Goal: Find specific page/section: Find specific page/section

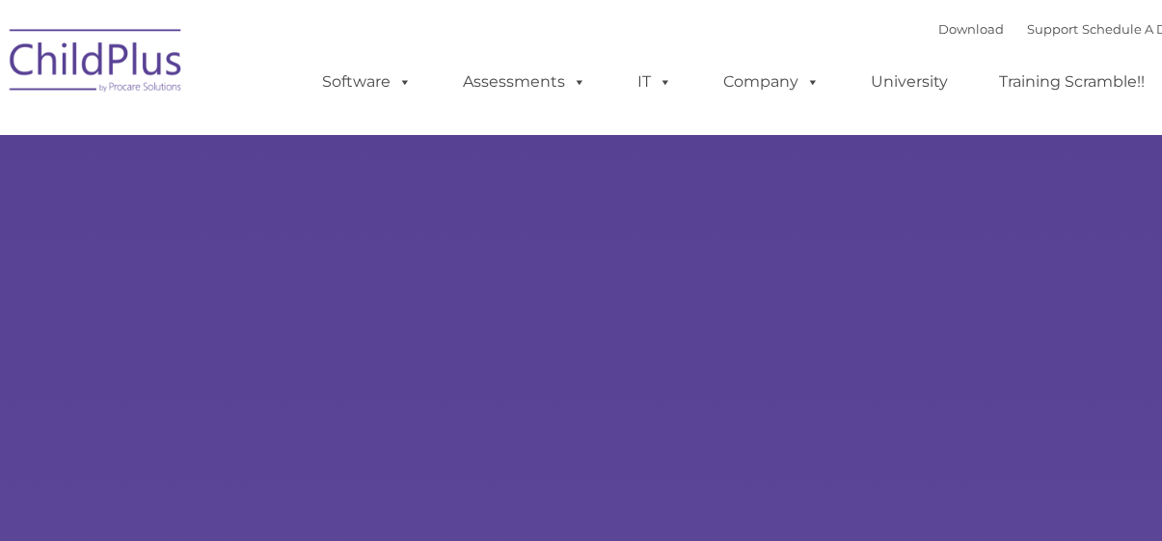
type input ""
select select "MEDIUM"
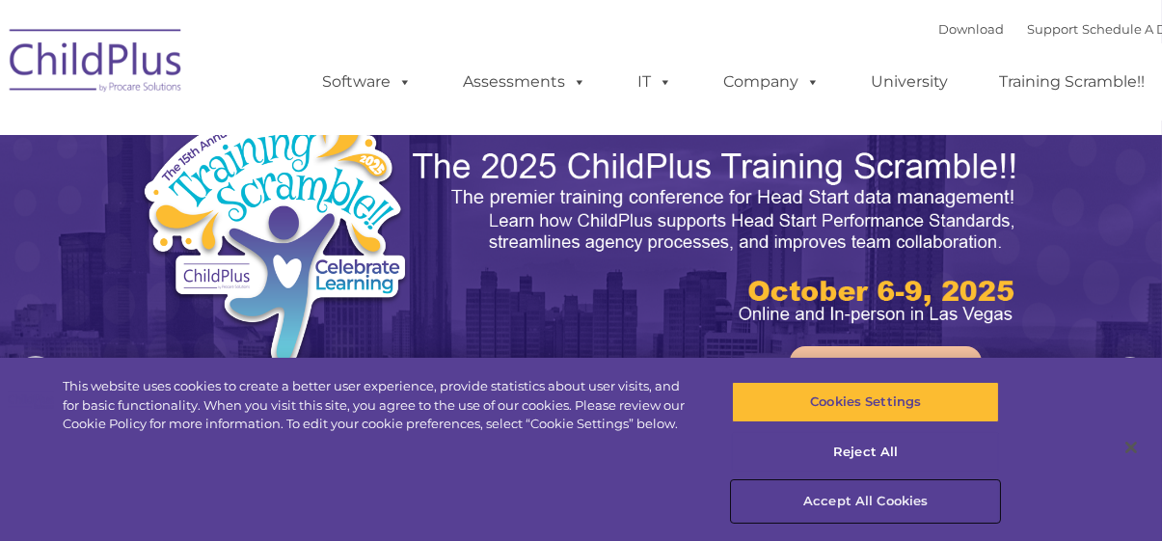
click at [883, 493] on button "Accept All Cookies" at bounding box center [865, 501] width 267 height 41
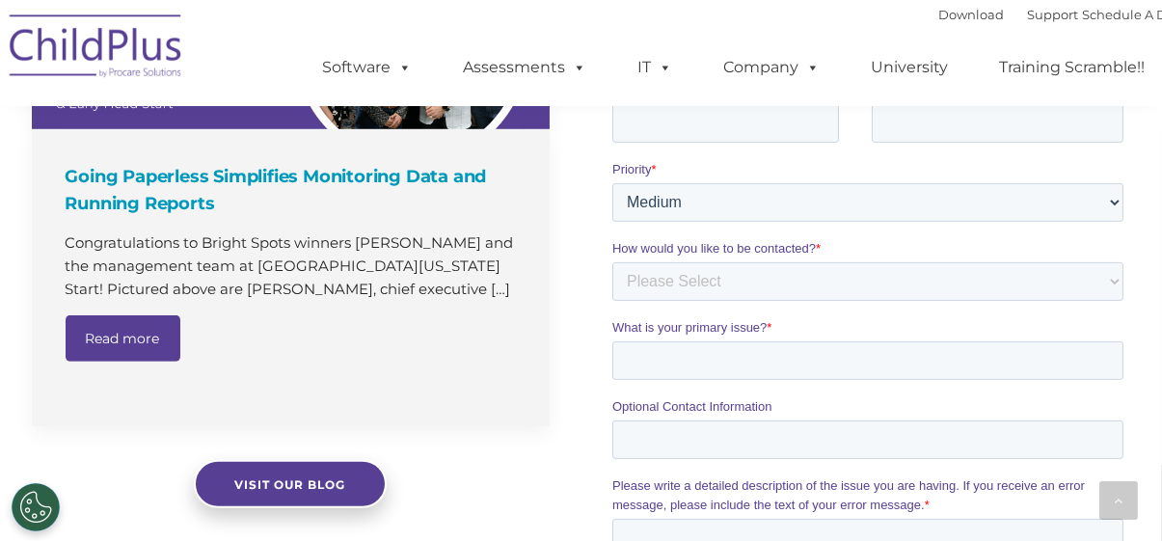
scroll to position [1061, 0]
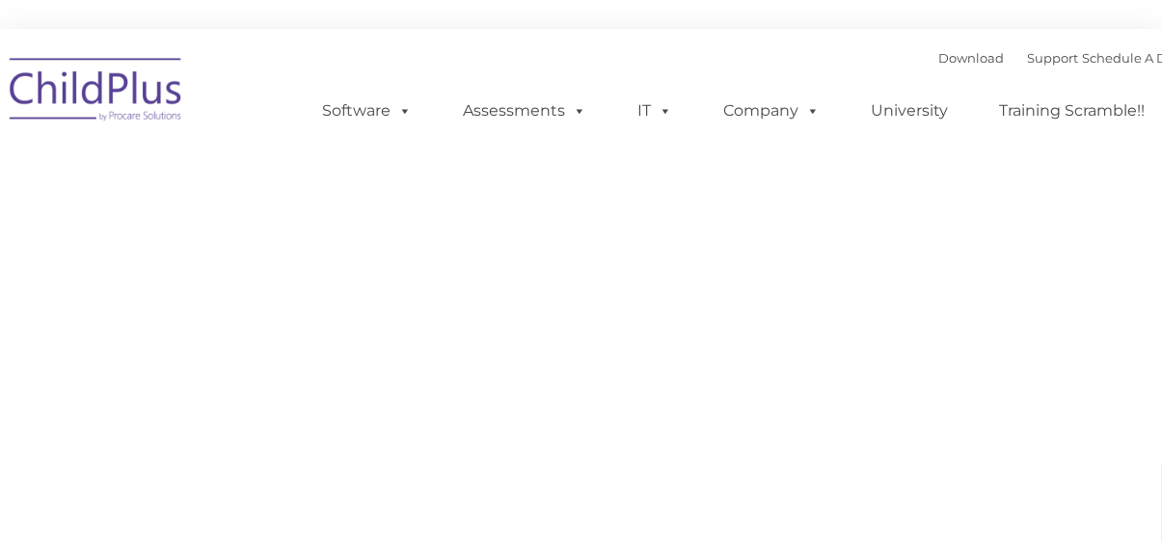
type input ""
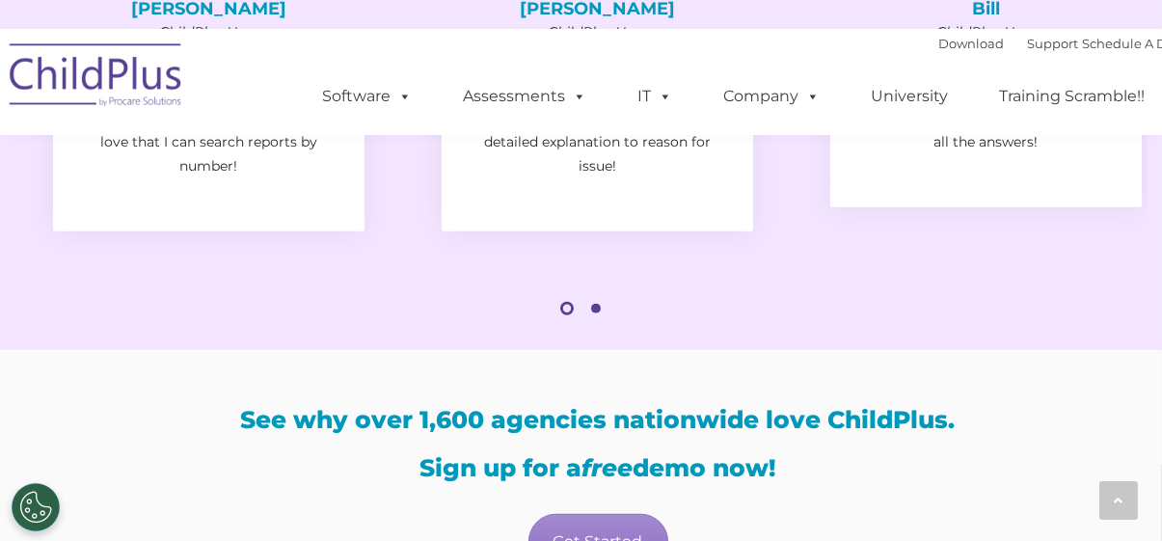
scroll to position [3181, 0]
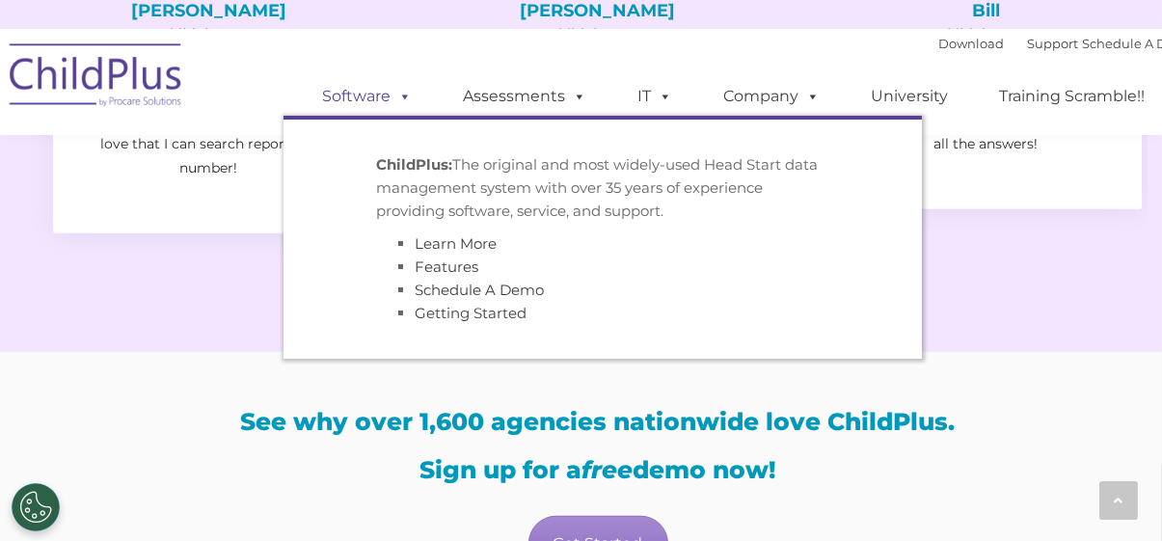
click at [398, 97] on span at bounding box center [401, 96] width 21 height 18
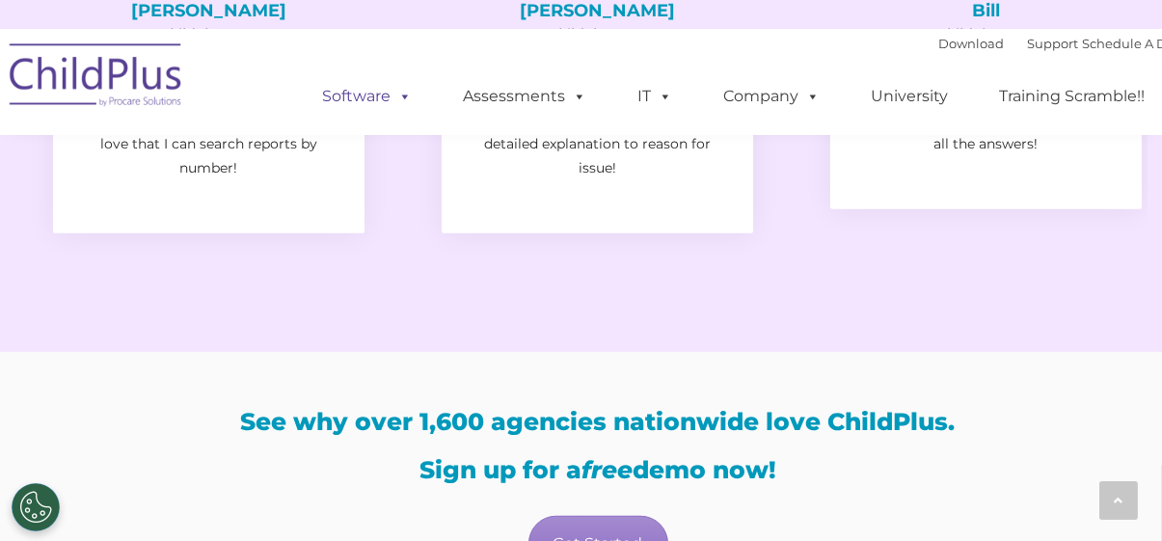
click at [398, 97] on span at bounding box center [401, 96] width 21 height 18
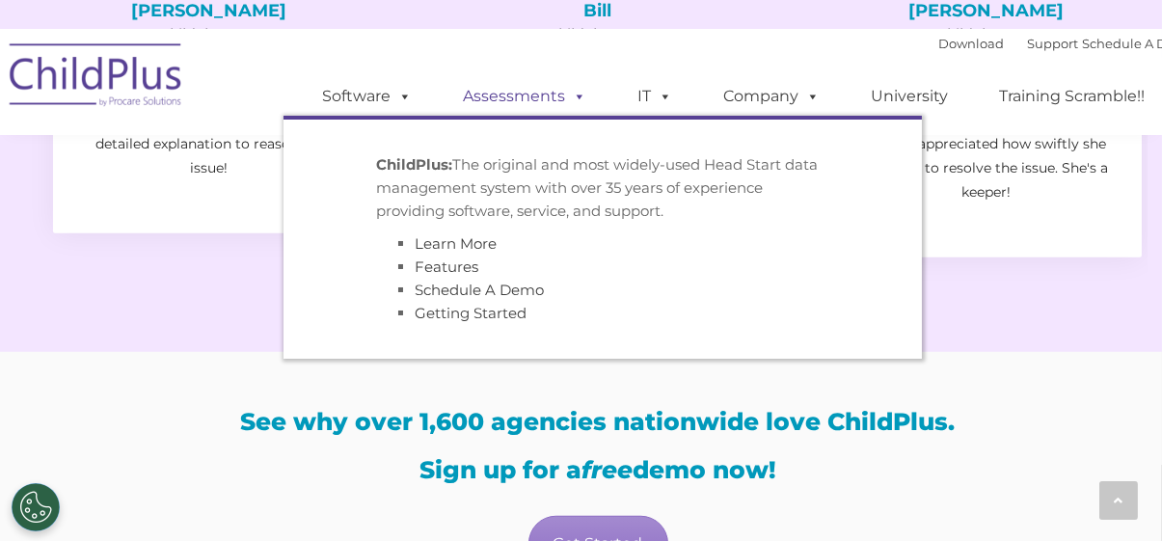
drag, startPoint x: 398, startPoint y: 97, endPoint x: 455, endPoint y: 94, distance: 57.0
click at [400, 97] on span at bounding box center [401, 96] width 21 height 18
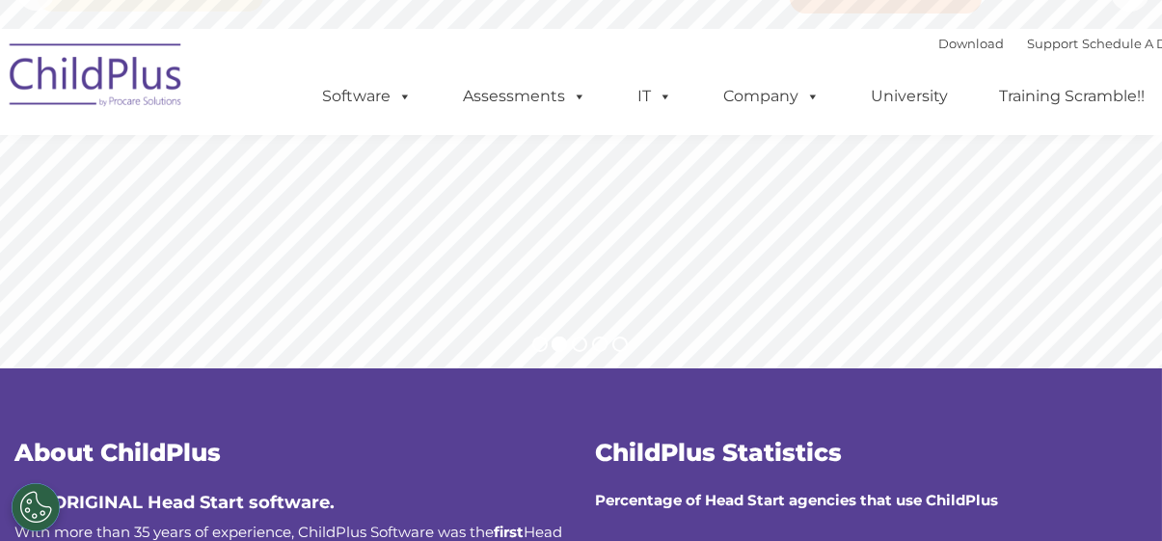
scroll to position [0, 0]
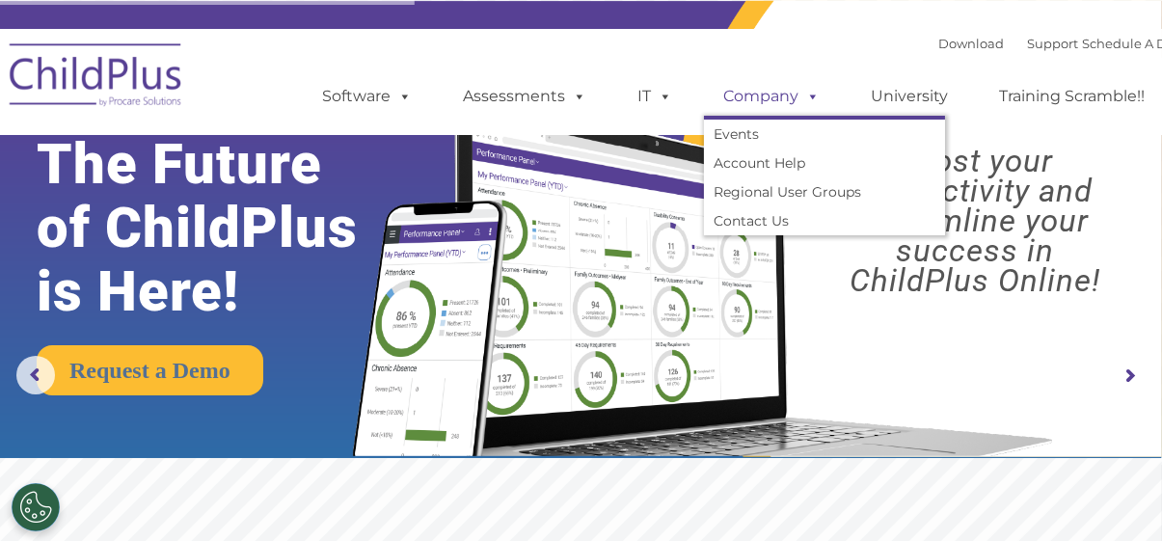
click at [772, 100] on link "Company" at bounding box center [771, 96] width 135 height 39
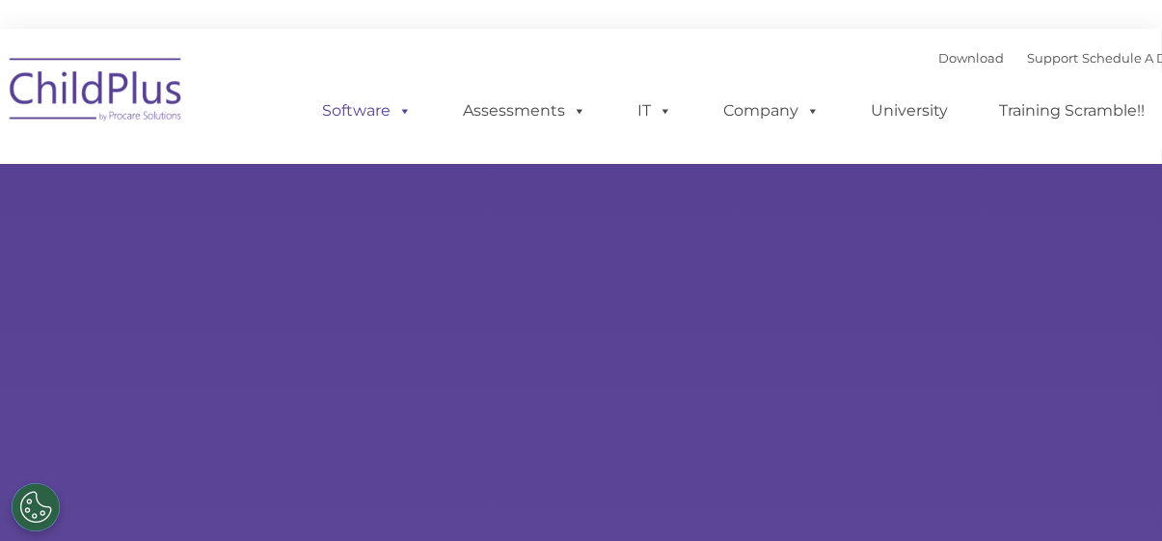
type input ""
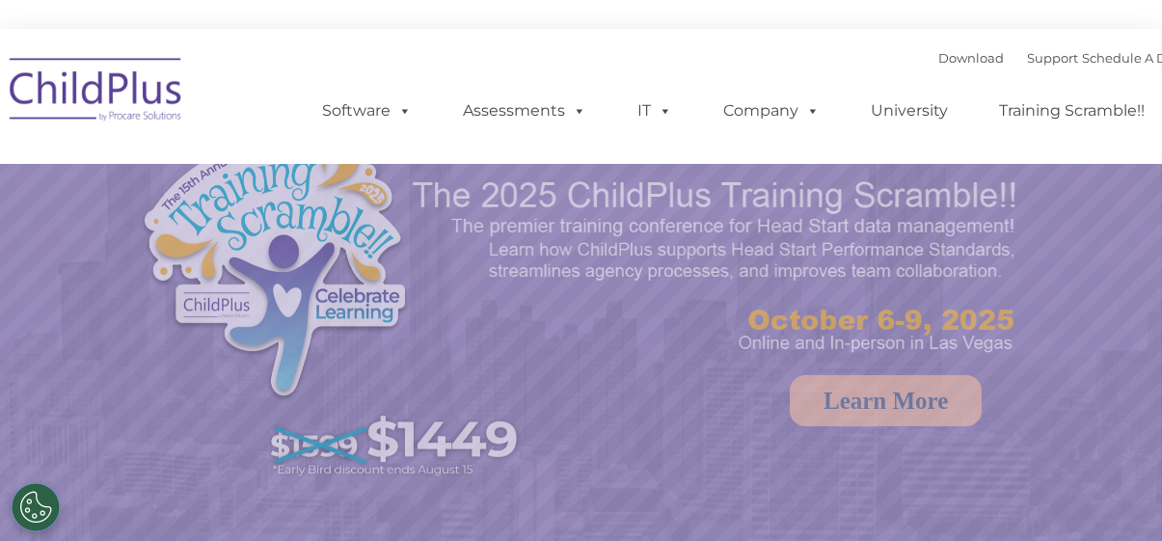
select select "MEDIUM"
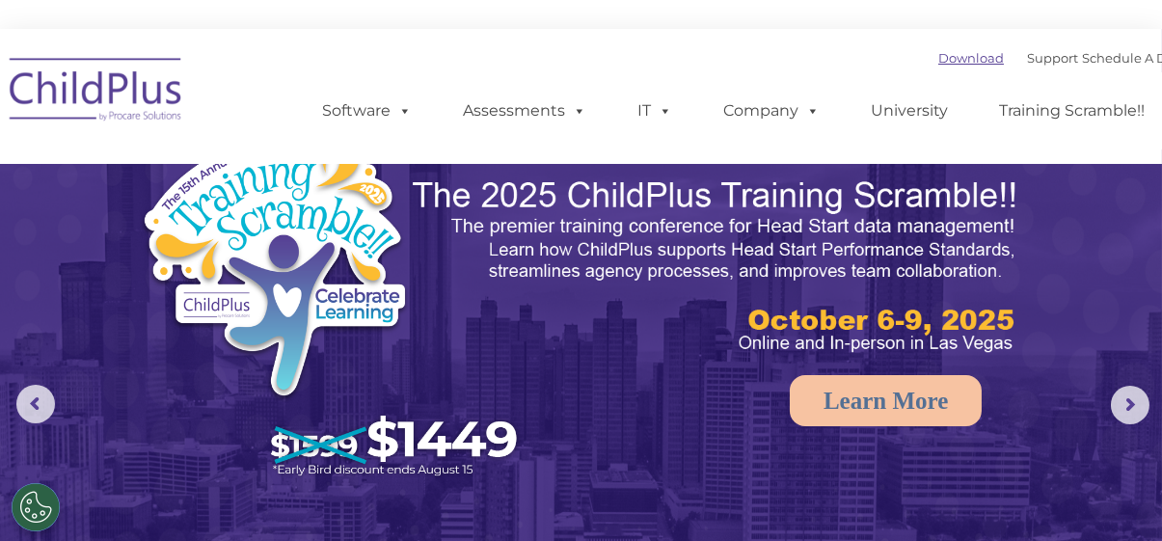
click at [953, 57] on link "Download" at bounding box center [971, 57] width 66 height 15
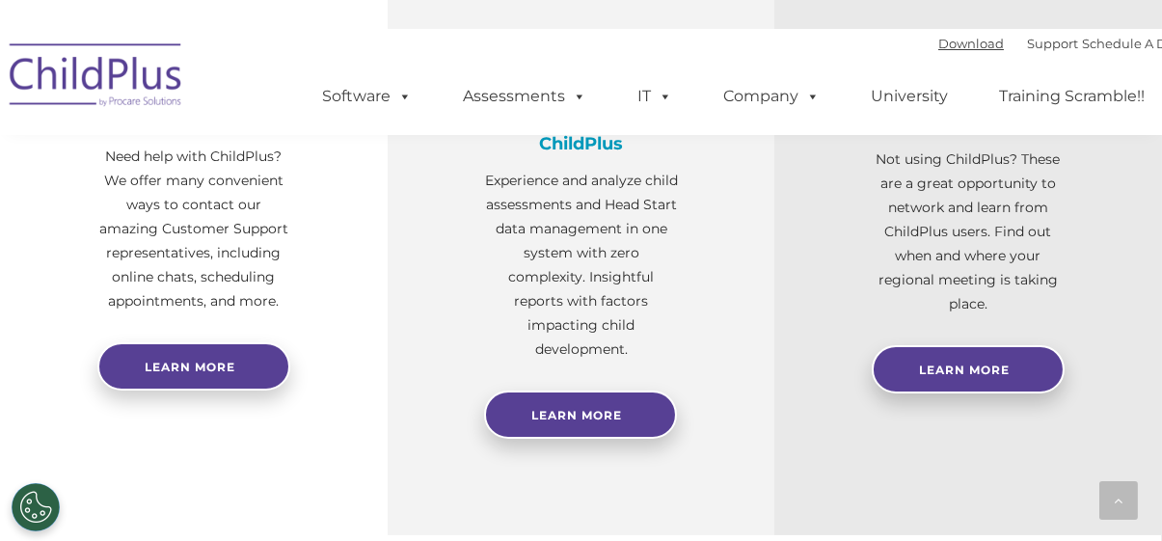
scroll to position [868, 0]
